Goal: Task Accomplishment & Management: Use online tool/utility

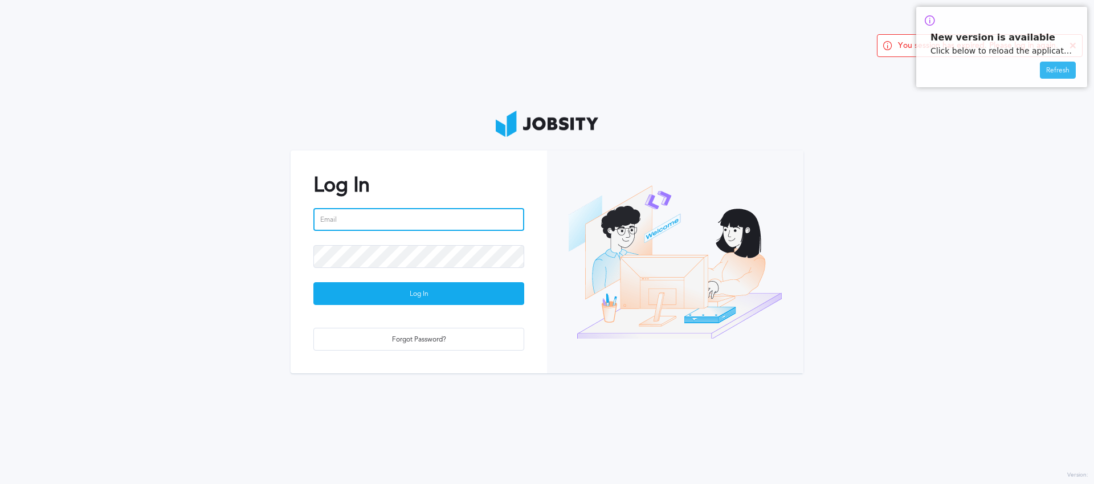
click at [409, 220] on input "email" at bounding box center [418, 219] width 211 height 23
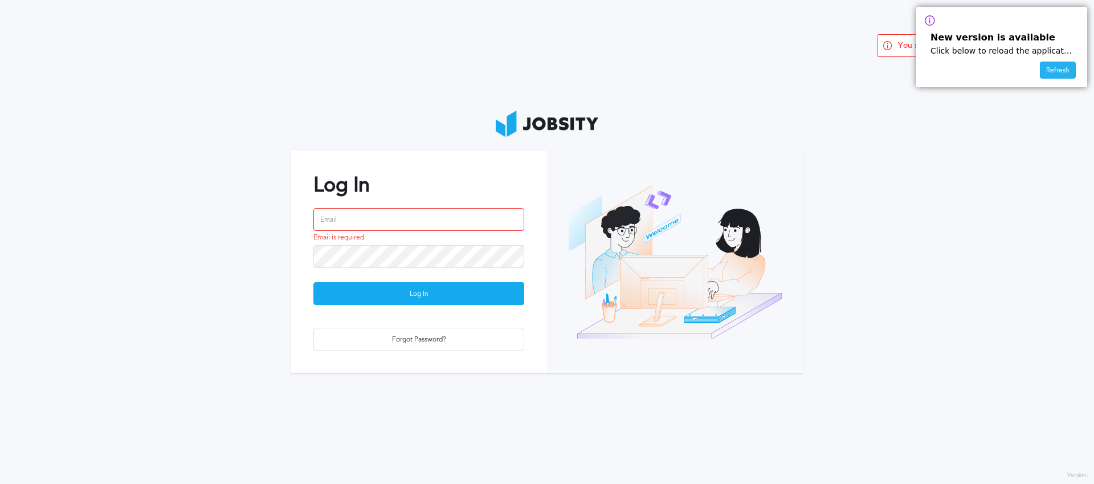
click at [1055, 71] on div "Refresh" at bounding box center [1057, 70] width 35 height 17
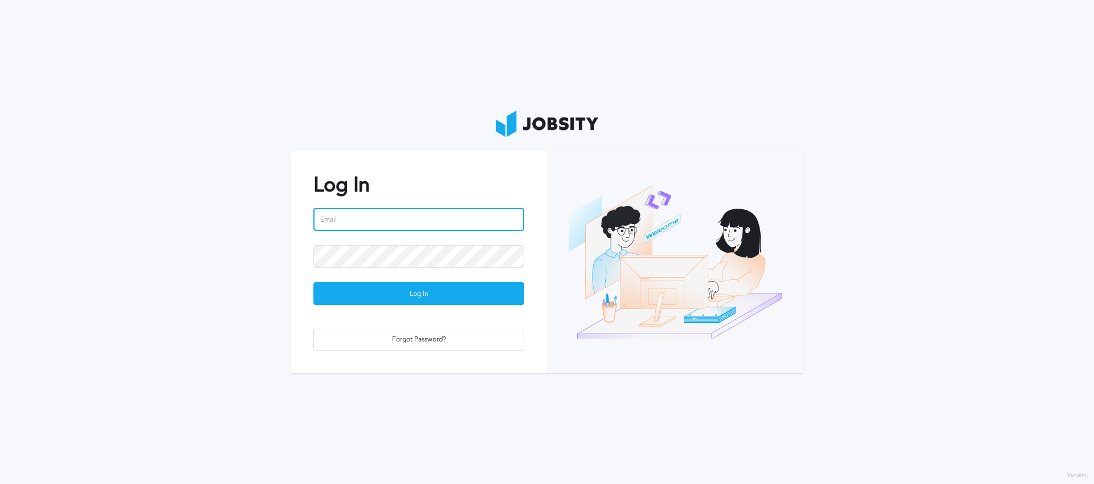
click at [372, 222] on input "email" at bounding box center [418, 219] width 211 height 23
type input "[PERSON_NAME][EMAIL_ADDRESS][PERSON_NAME][DOMAIN_NAME]"
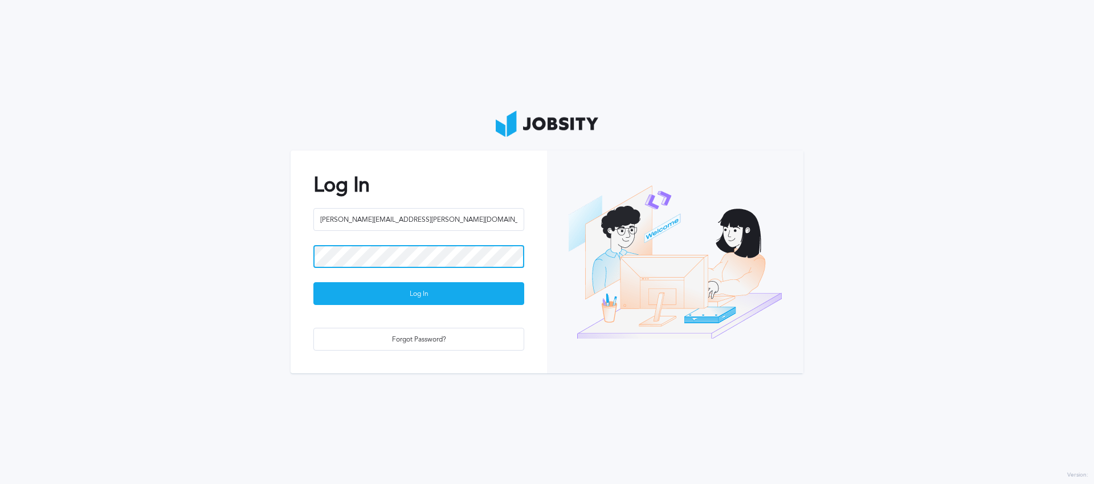
click at [313, 282] on button "Log In" at bounding box center [418, 293] width 211 height 23
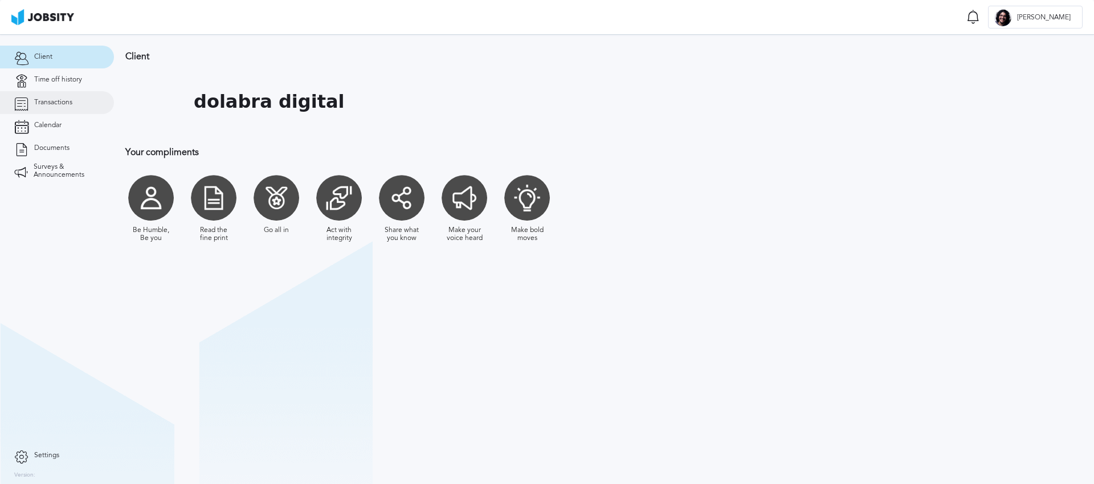
click at [64, 103] on span "Transactions" at bounding box center [53, 103] width 38 height 8
